Goal: Task Accomplishment & Management: Manage account settings

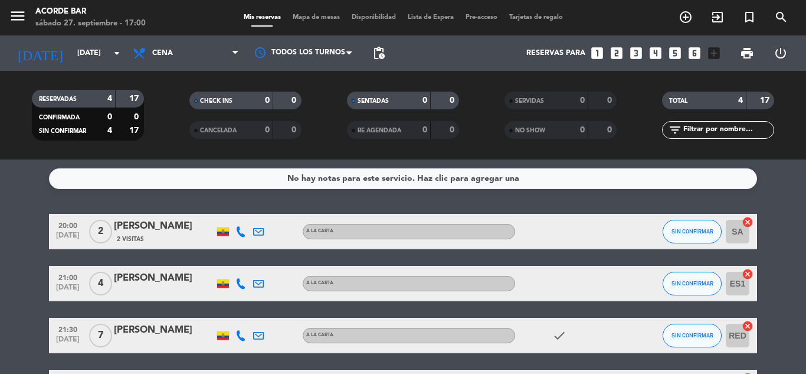
click at [164, 276] on div "[PERSON_NAME]" at bounding box center [164, 277] width 100 height 15
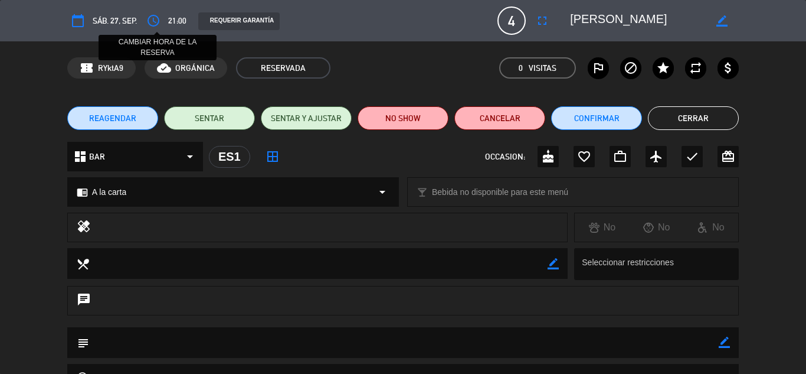
click at [156, 18] on icon "access_time" at bounding box center [153, 21] width 14 height 14
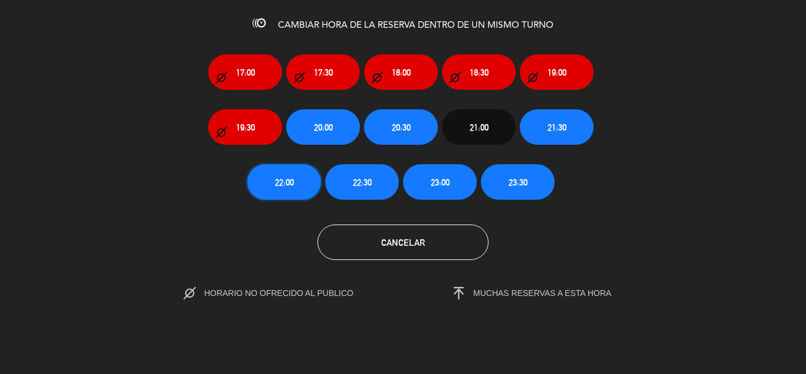
click at [289, 178] on span "22:00" at bounding box center [284, 182] width 19 height 14
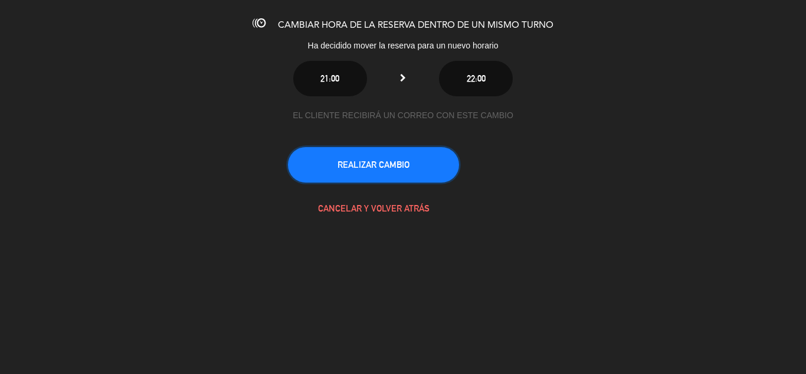
click at [317, 172] on button "REALIZAR CAMBIO" at bounding box center [373, 164] width 171 height 35
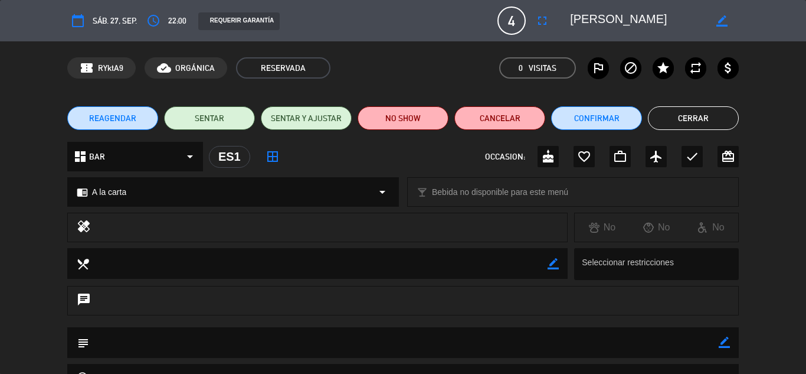
click at [677, 111] on button "Cerrar" at bounding box center [693, 118] width 91 height 24
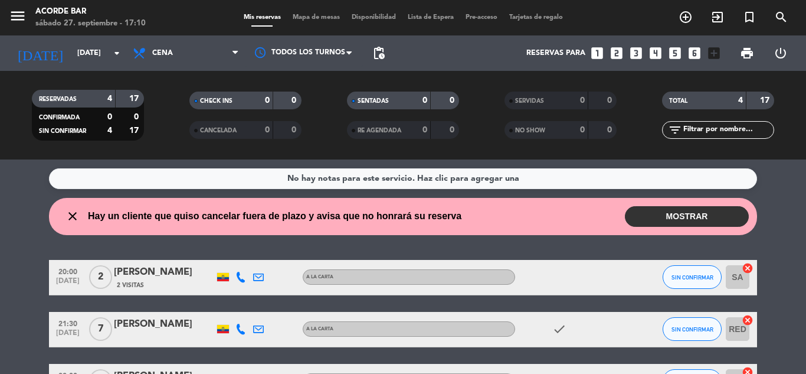
click at [664, 221] on button "MOSTRAR" at bounding box center [687, 216] width 124 height 21
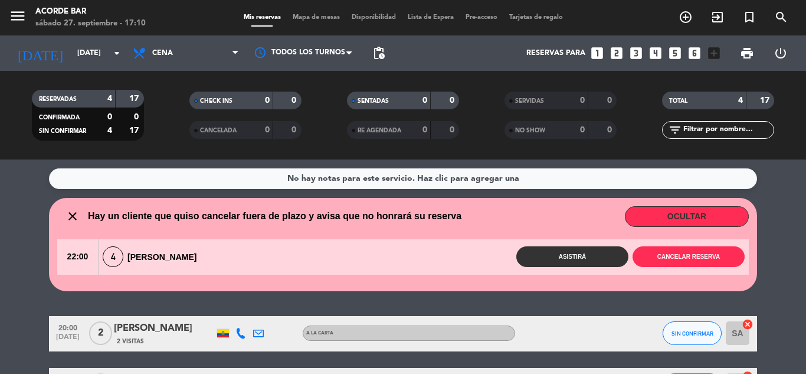
click at [767, 197] on div "No hay notas para este servicio. Haz clic para agregar una close Hay un cliente…" at bounding box center [403, 266] width 806 height 214
click at [609, 252] on button "Asistirá" at bounding box center [572, 256] width 112 height 21
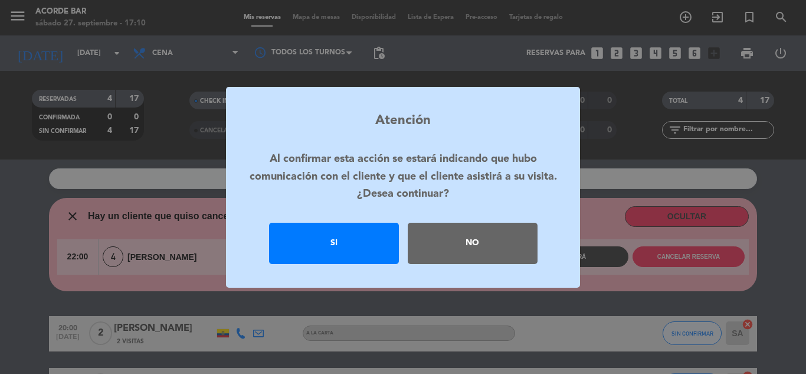
click at [352, 243] on div "Si" at bounding box center [334, 243] width 130 height 41
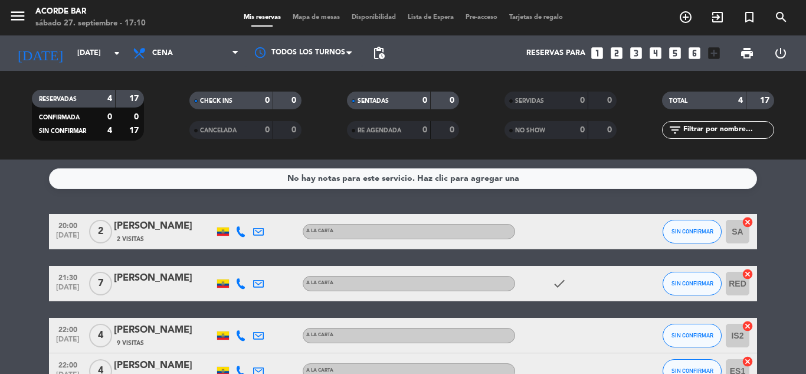
click at [310, 11] on div "menu Acorde Bar [DATE] 27. septiembre - 17:10 Mis reservas Mapa de mesas Dispon…" at bounding box center [403, 17] width 806 height 35
click at [312, 14] on div "Mis reservas Mapa de mesas Disponibilidad Lista de Espera Pre-acceso Tarjetas d…" at bounding box center [403, 17] width 331 height 11
click at [312, 14] on span "Mapa de mesas" at bounding box center [316, 17] width 59 height 6
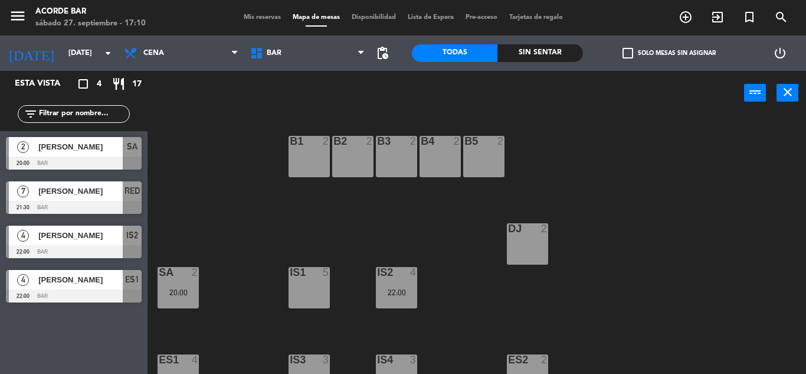
click at [221, 325] on div "B1 2 B2 2 B3 2 B4 2 B5 2 DJ 2 IS1 5 IS2 4 22:00 SA 2 20:00 IS3 3 IS4 3 ES1 4 22…" at bounding box center [481, 244] width 650 height 259
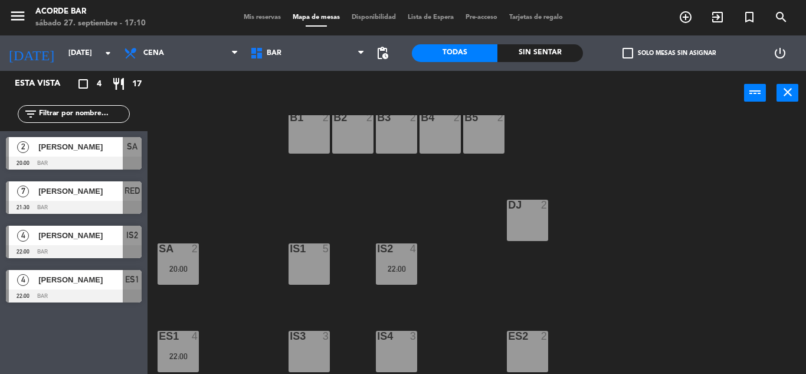
scroll to position [197, 0]
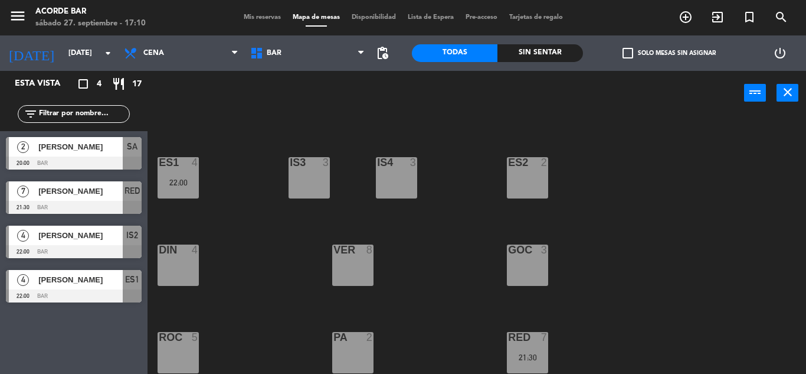
click at [535, 367] on div "RED 7 21:30" at bounding box center [527, 352] width 41 height 41
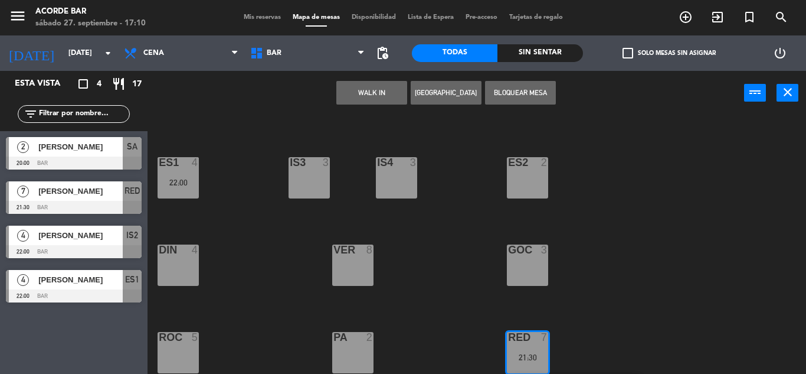
click at [350, 267] on div "VER 8" at bounding box center [352, 264] width 41 height 41
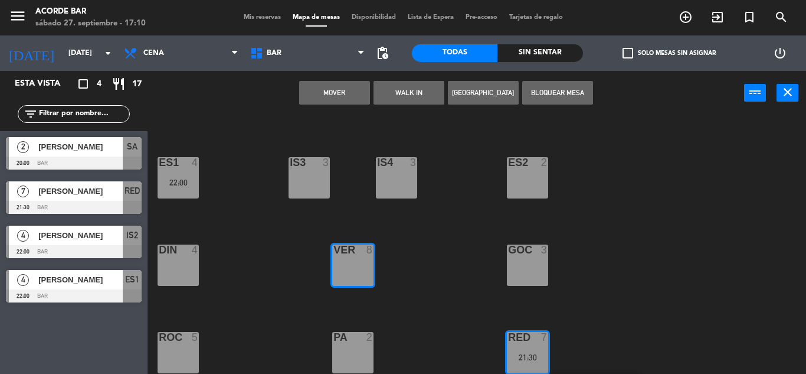
click at [332, 99] on button "Mover" at bounding box center [334, 93] width 71 height 24
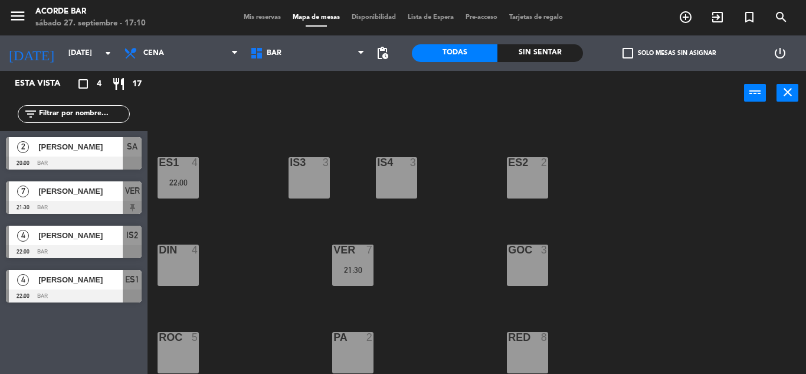
click at [515, 261] on div "GOC 3" at bounding box center [527, 264] width 41 height 41
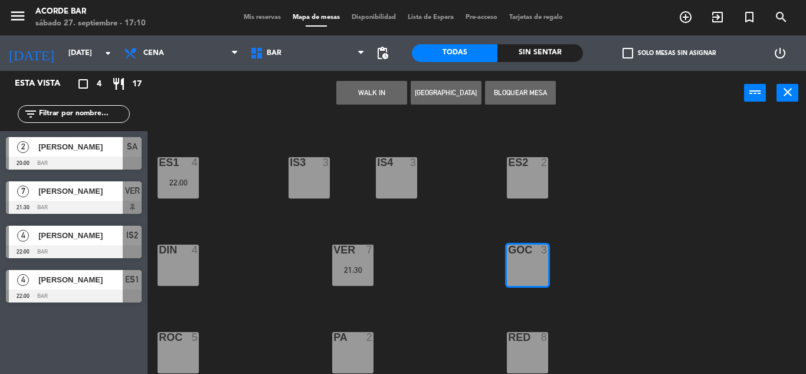
click at [515, 102] on button "Bloquear Mesa" at bounding box center [520, 93] width 71 height 24
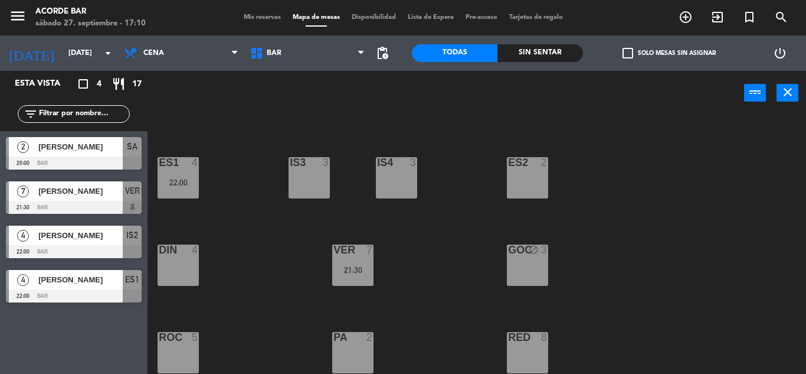
click at [481, 194] on div "B1 2 B2 2 B3 2 B4 2 B5 2 DJ 2 IS1 5 IS2 4 22:00 SA 2 20:00 IS3 3 IS4 3 ES1 4 22…" at bounding box center [481, 244] width 650 height 259
